Goal: Transaction & Acquisition: Obtain resource

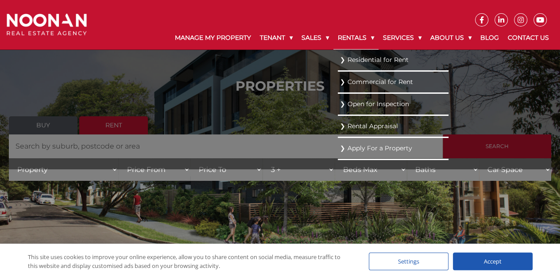
click at [344, 42] on link "Rentals" at bounding box center [355, 38] width 45 height 23
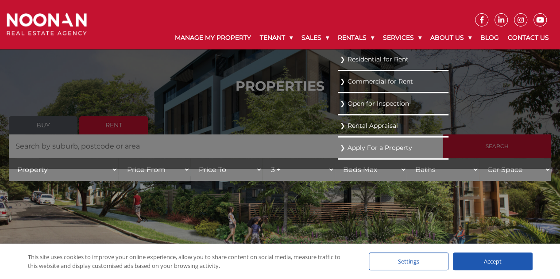
click at [359, 56] on link "Residential for Rent" at bounding box center [393, 60] width 106 height 12
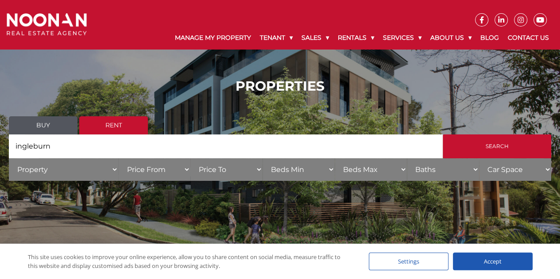
click at [137, 155] on input "ingleburn" at bounding box center [226, 147] width 434 height 24
type input "i"
click at [170, 171] on select "Price From $50 $100 $150 $200 $250 $300 $350 $400 $450 $500 $550 $600 $650 $700…" at bounding box center [154, 169] width 72 height 23
click at [224, 175] on select "Price To $50 $100 $150 $200 $250 $300 $350 $400 $450 $500 $550 $600 $650 $700 $…" at bounding box center [226, 169] width 72 height 23
select select "650"
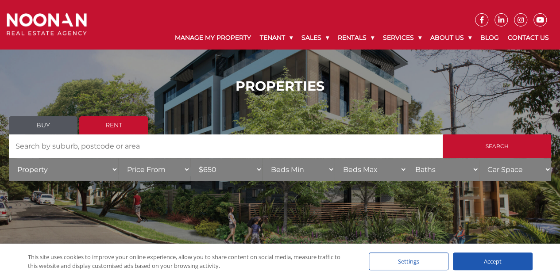
click at [190, 158] on select "Price To $50 $100 $150 $200 $250 $300 $350 $400 $450 $500 $550 $600 $650 $700 $…" at bounding box center [226, 169] width 72 height 23
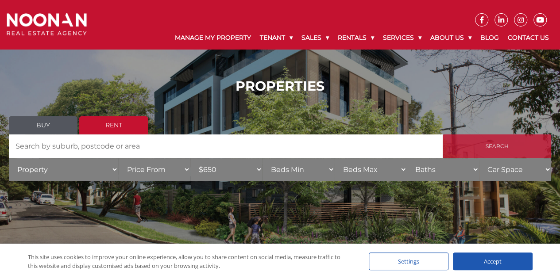
click at [473, 142] on input "Search" at bounding box center [497, 147] width 108 height 24
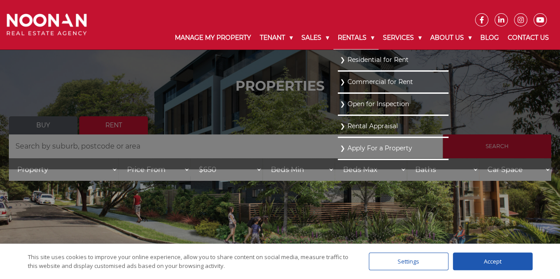
click at [359, 40] on link "Rentals" at bounding box center [355, 38] width 45 height 23
